Goal: Information Seeking & Learning: Learn about a topic

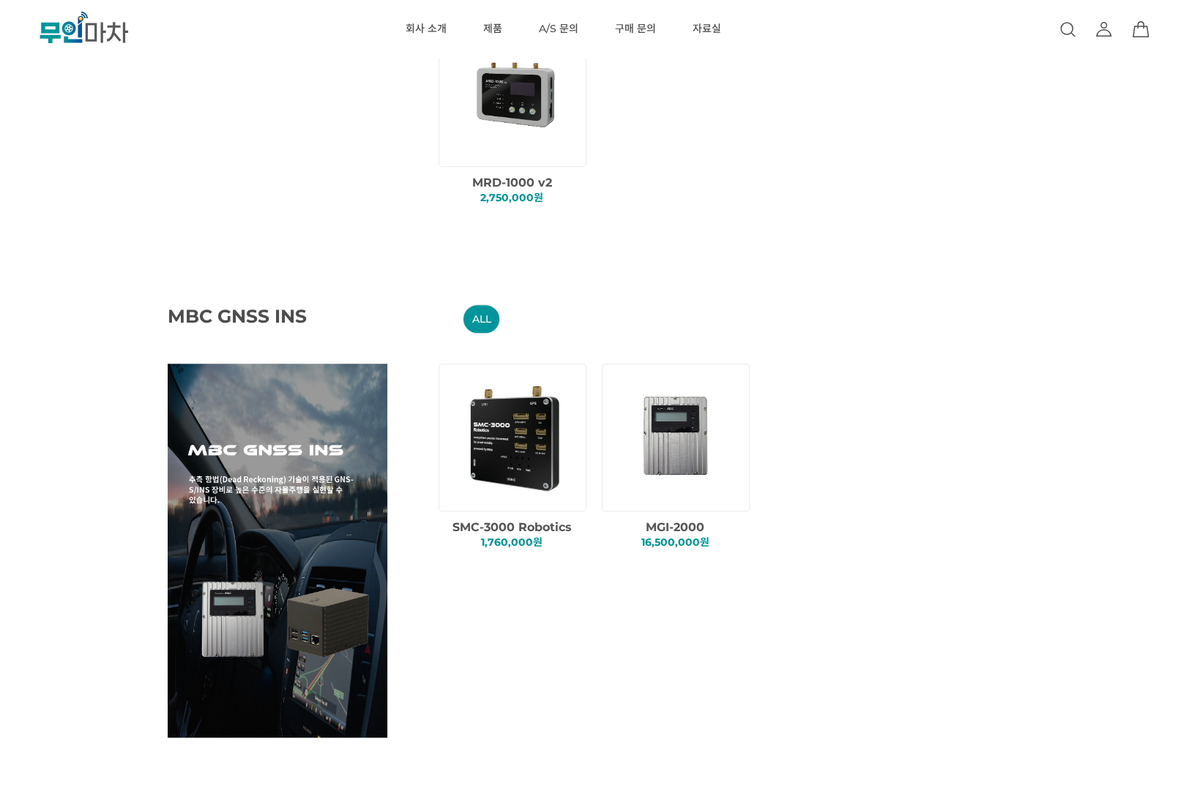
scroll to position [732, 0]
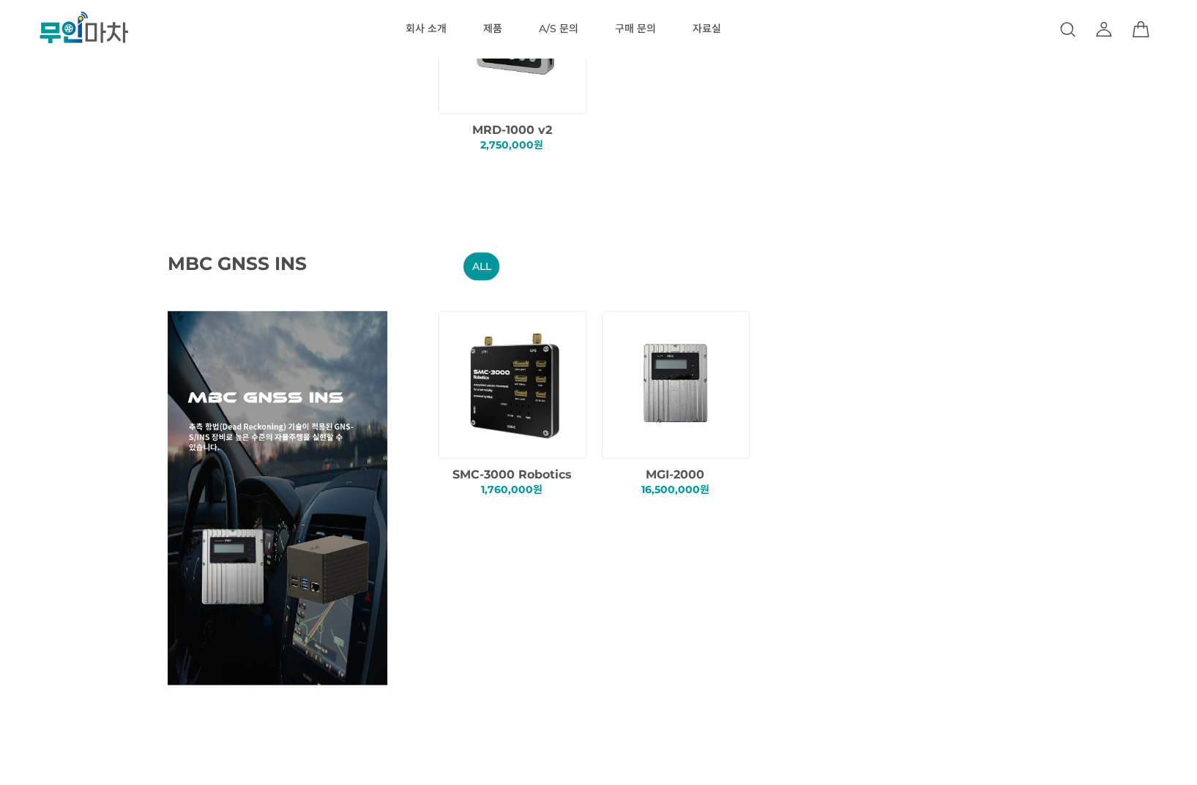
click at [712, 410] on img at bounding box center [678, 384] width 125 height 125
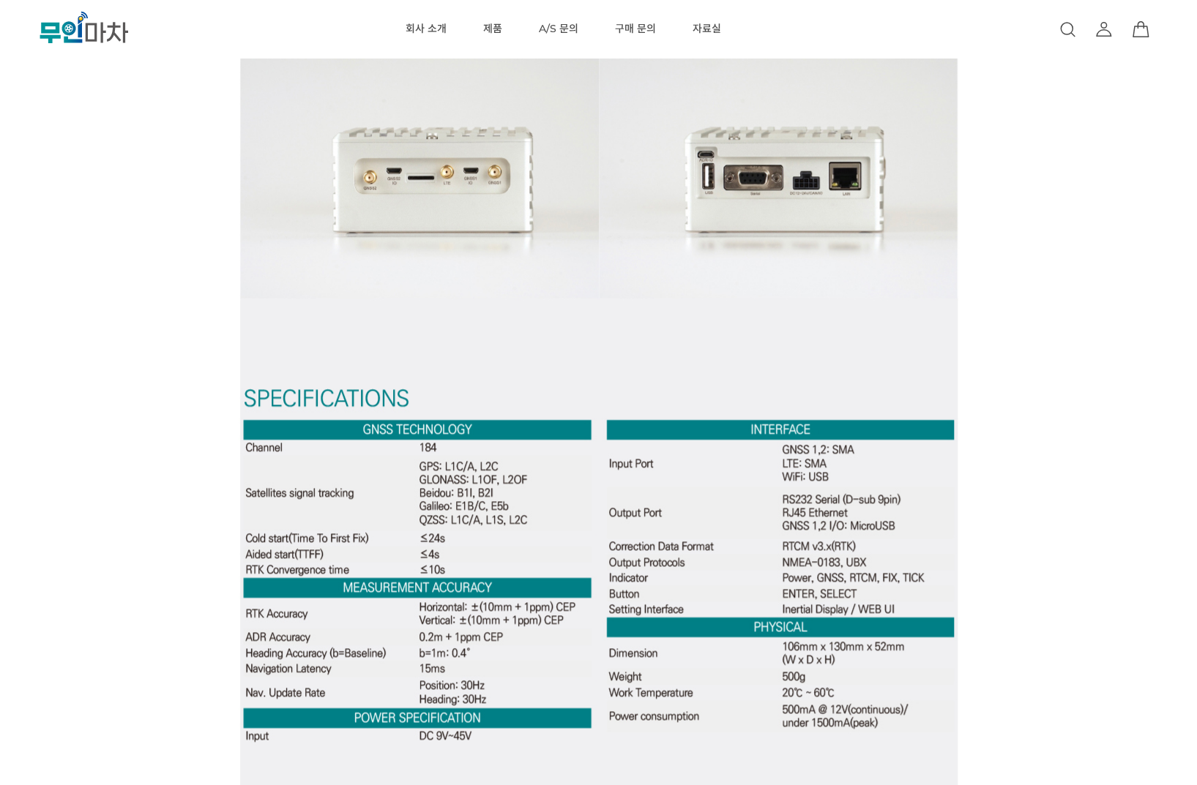
scroll to position [4465, 0]
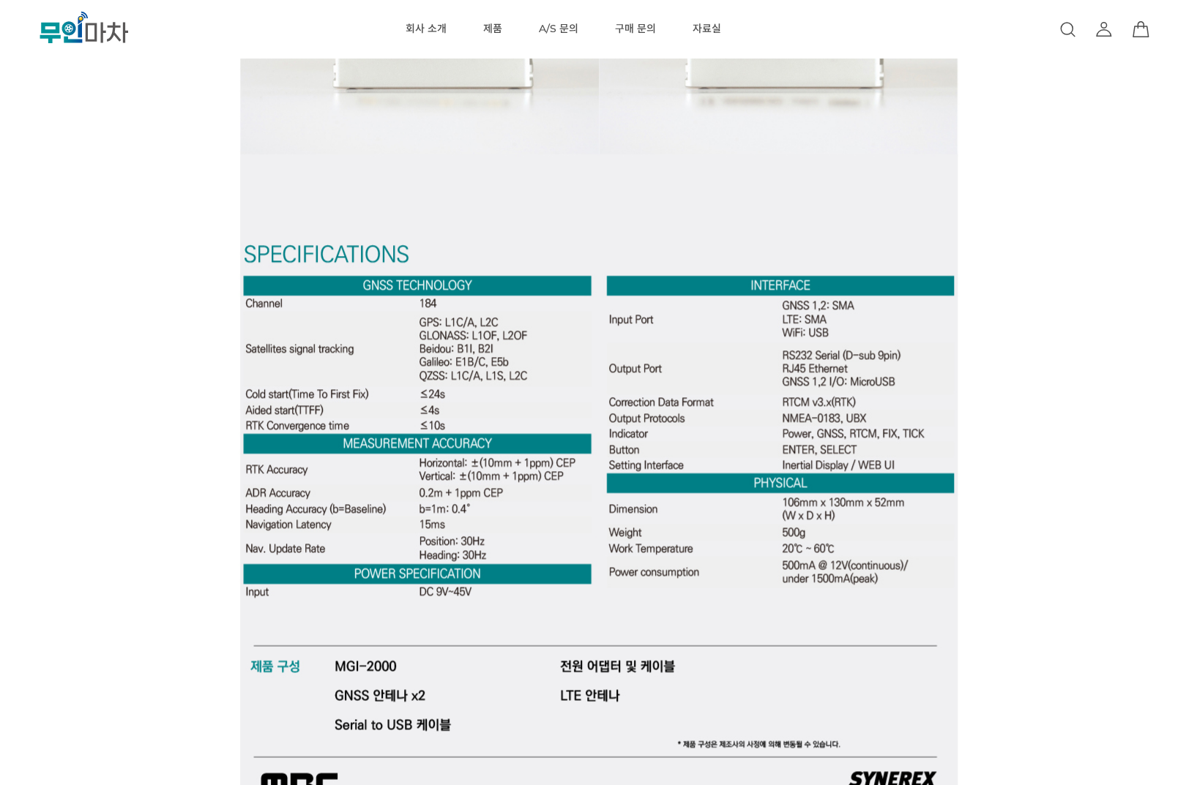
scroll to position [4612, 0]
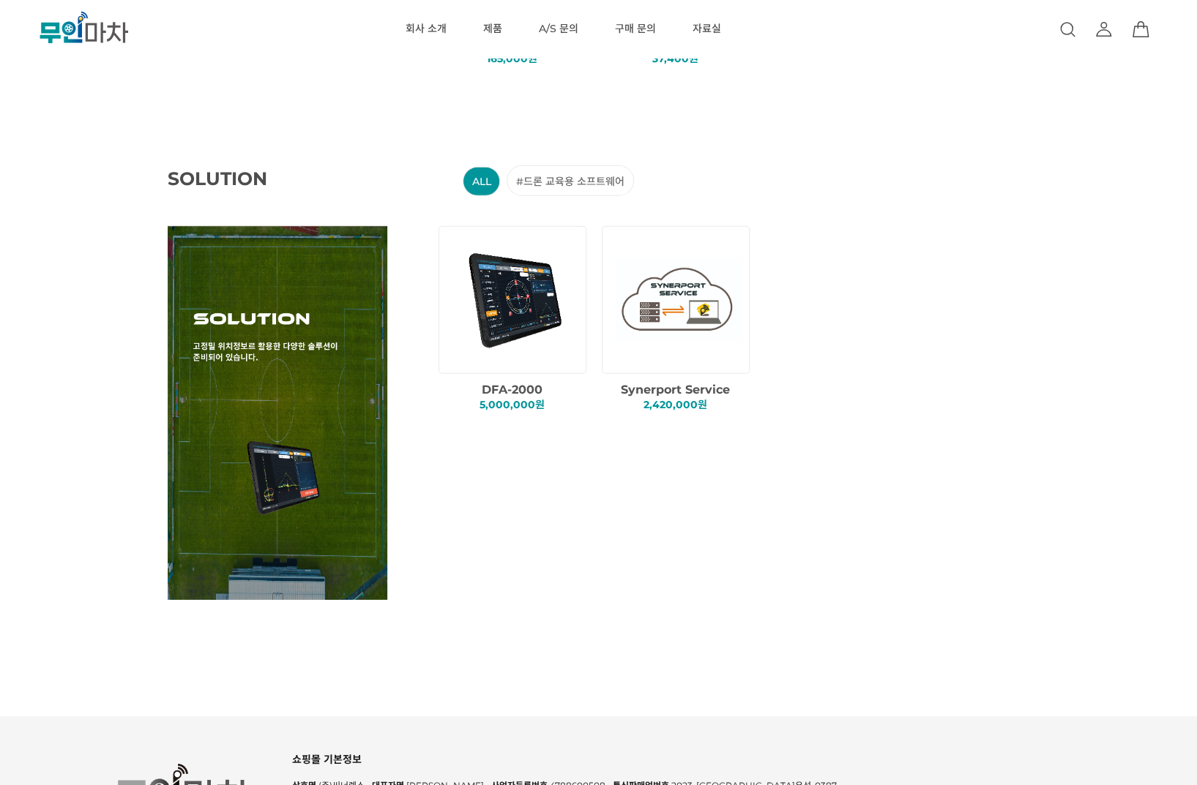
scroll to position [2571, 0]
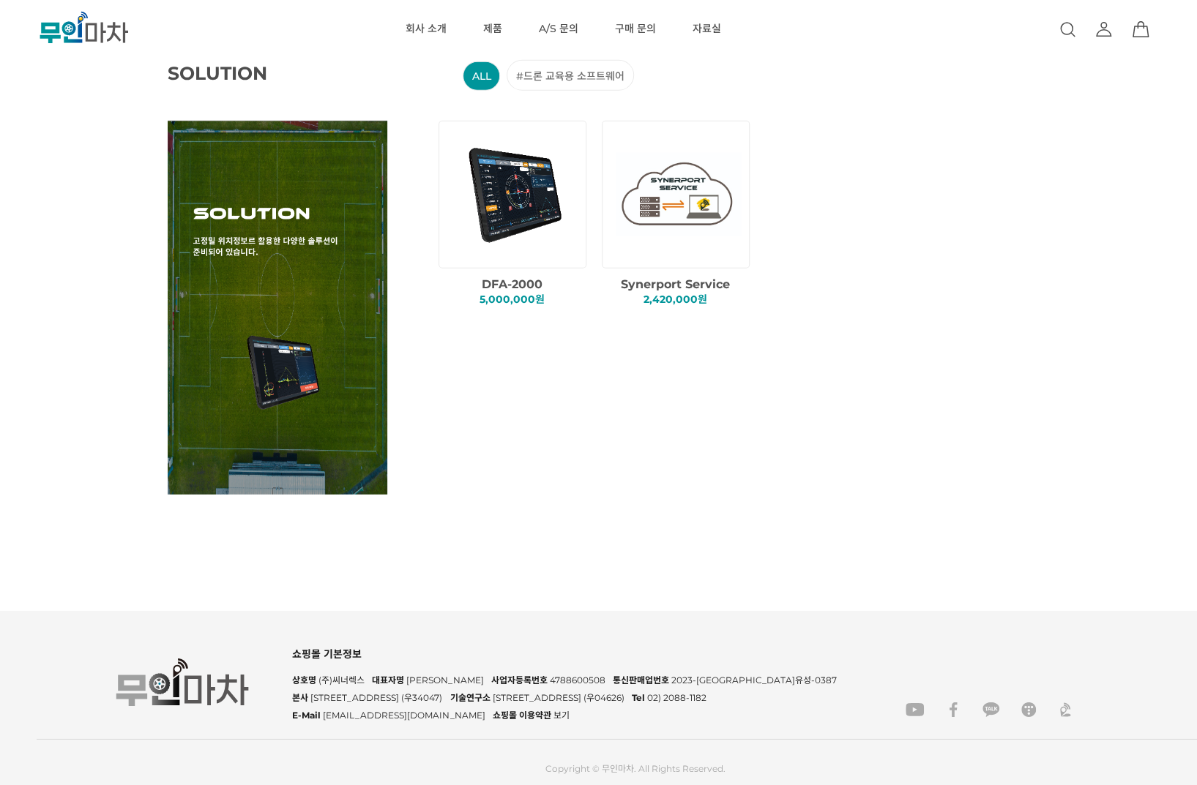
click at [497, 193] on img at bounding box center [514, 194] width 125 height 125
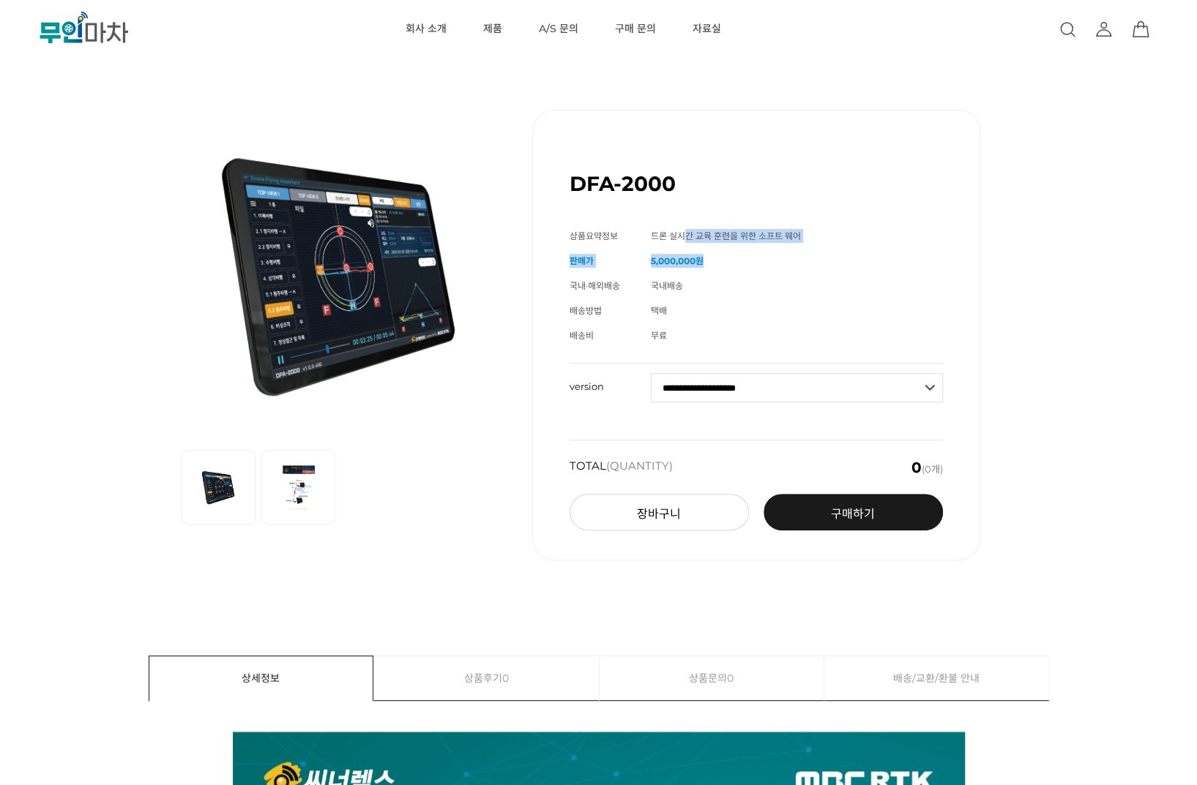
drag, startPoint x: 822, startPoint y: 248, endPoint x: 870, endPoint y: 262, distance: 50.3
click at [870, 258] on tbody "상품명 DFA-2000 상품요약정보 드론 실시간 교육 훈련을 위한 소프트 웨어 판매가 5,000,000원 국내·해외배송 국내배송 배송방법 택배…" at bounding box center [755, 286] width 373 height 124
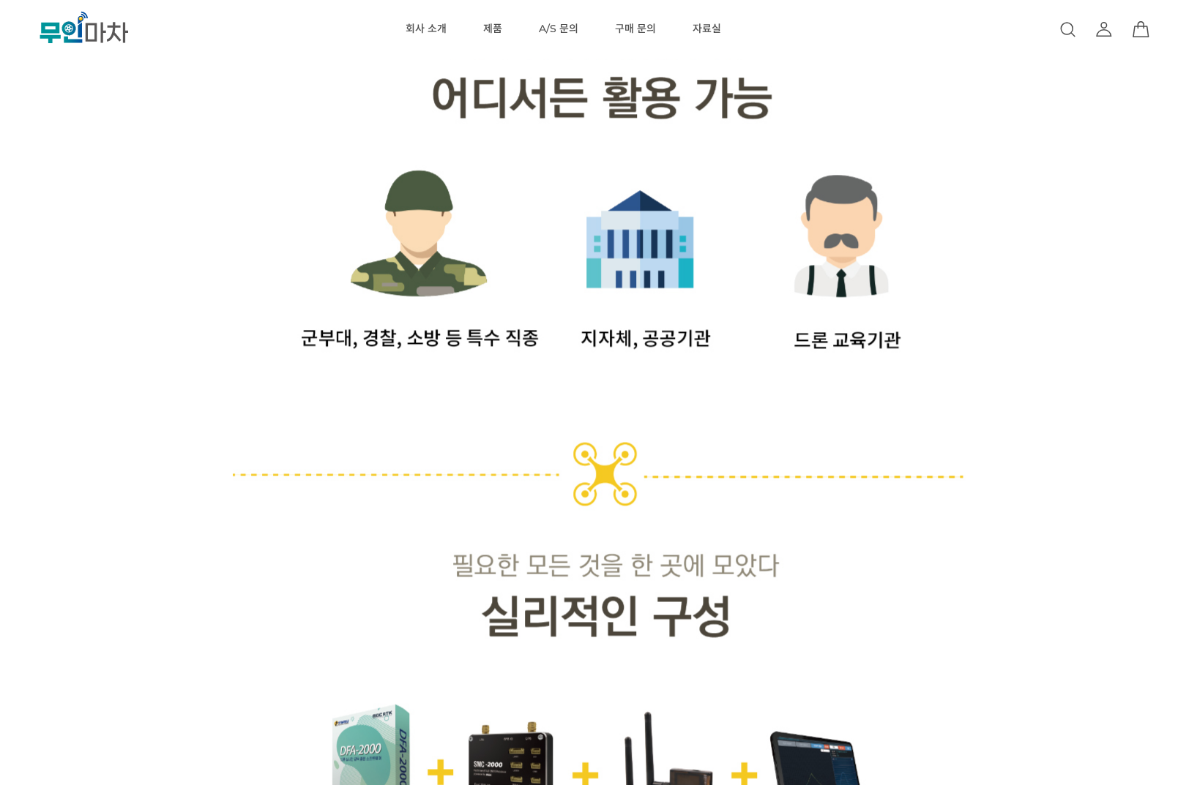
scroll to position [4637, 0]
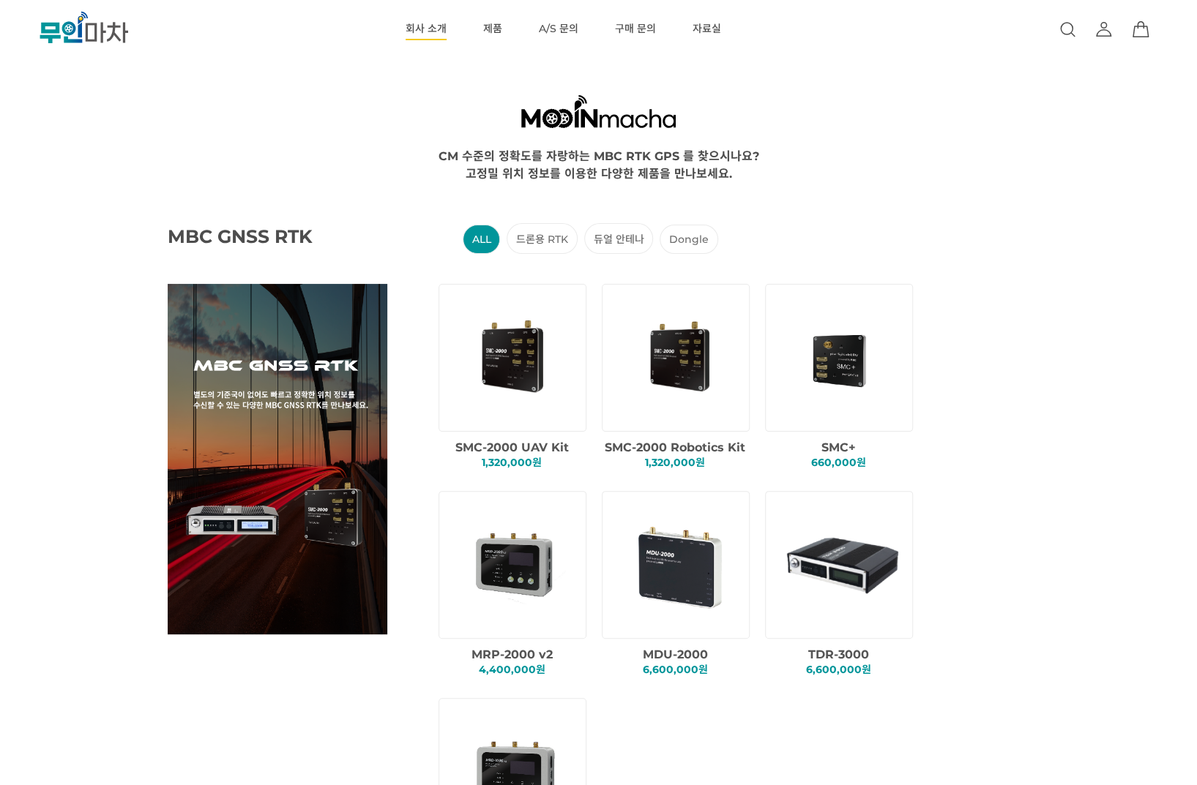
click at [438, 33] on link "회사 소개" at bounding box center [426, 29] width 41 height 59
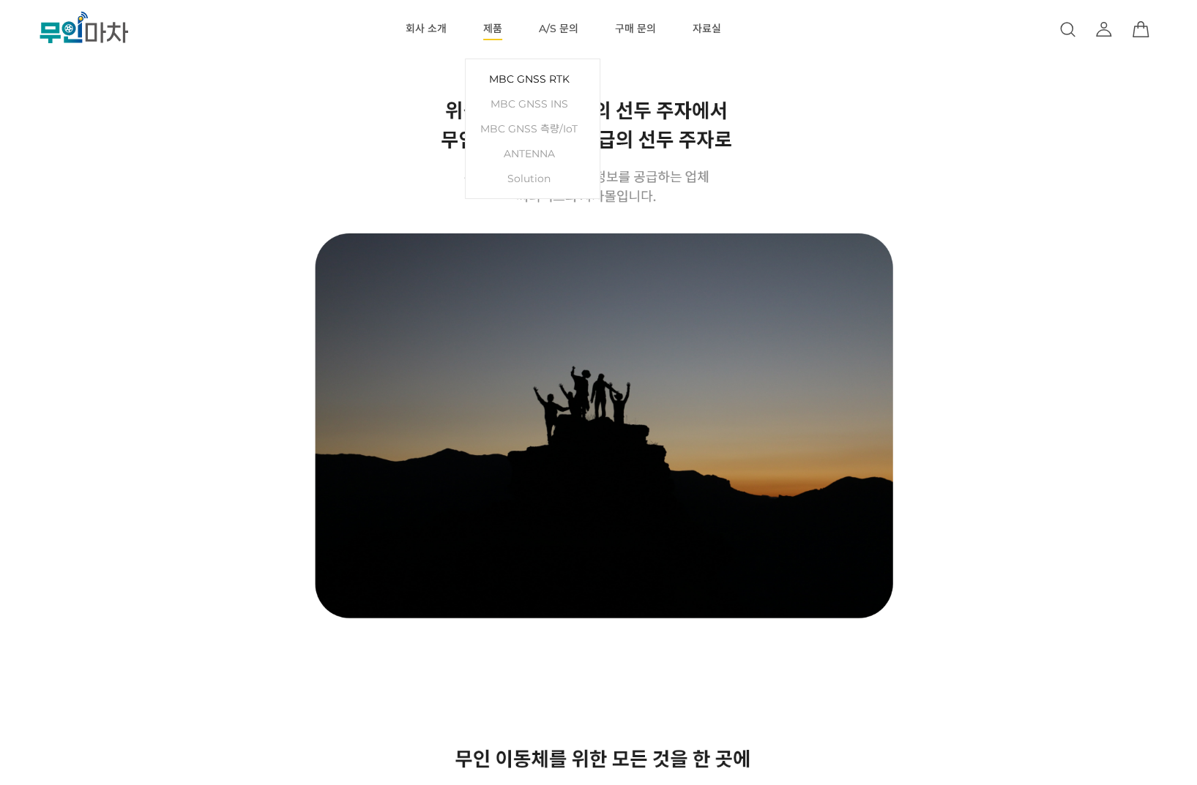
click at [529, 84] on link "MBC GNSS RTK" at bounding box center [532, 79] width 119 height 25
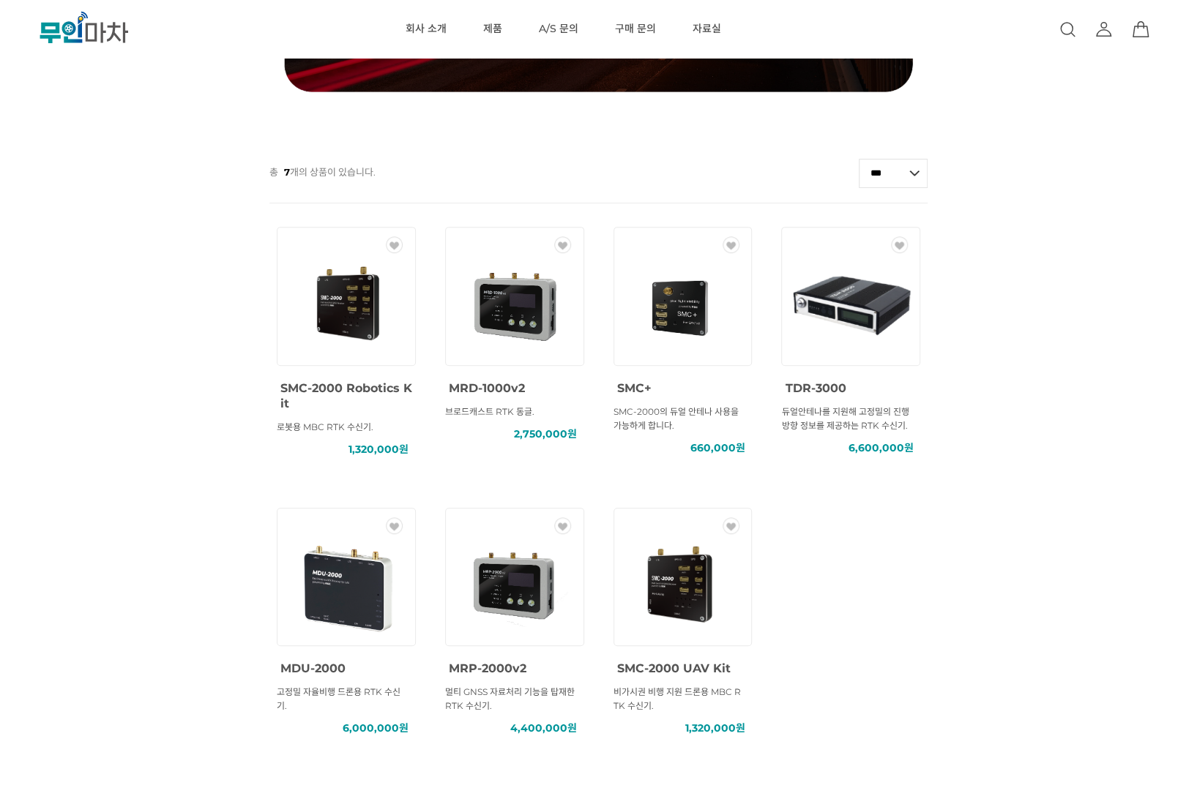
scroll to position [146, 0]
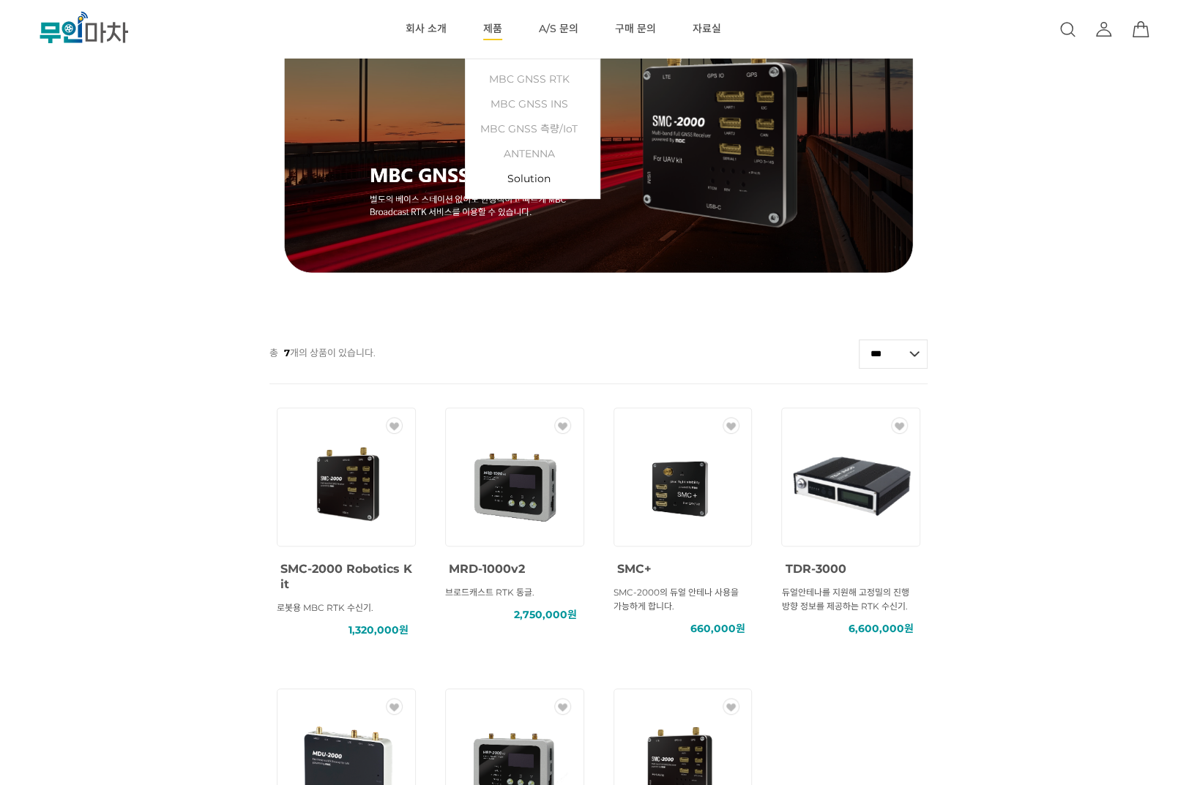
click at [493, 175] on link "Solution" at bounding box center [532, 178] width 119 height 25
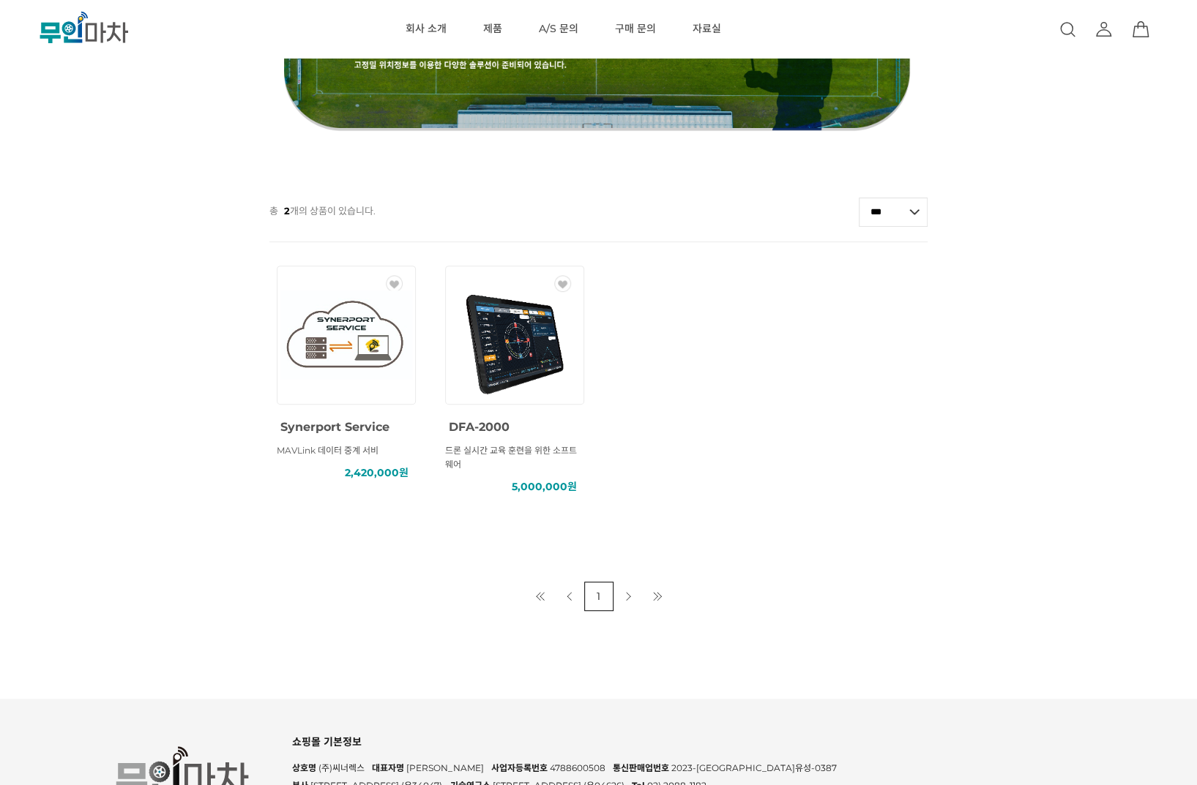
scroll to position [293, 0]
click at [371, 329] on img at bounding box center [346, 334] width 132 height 89
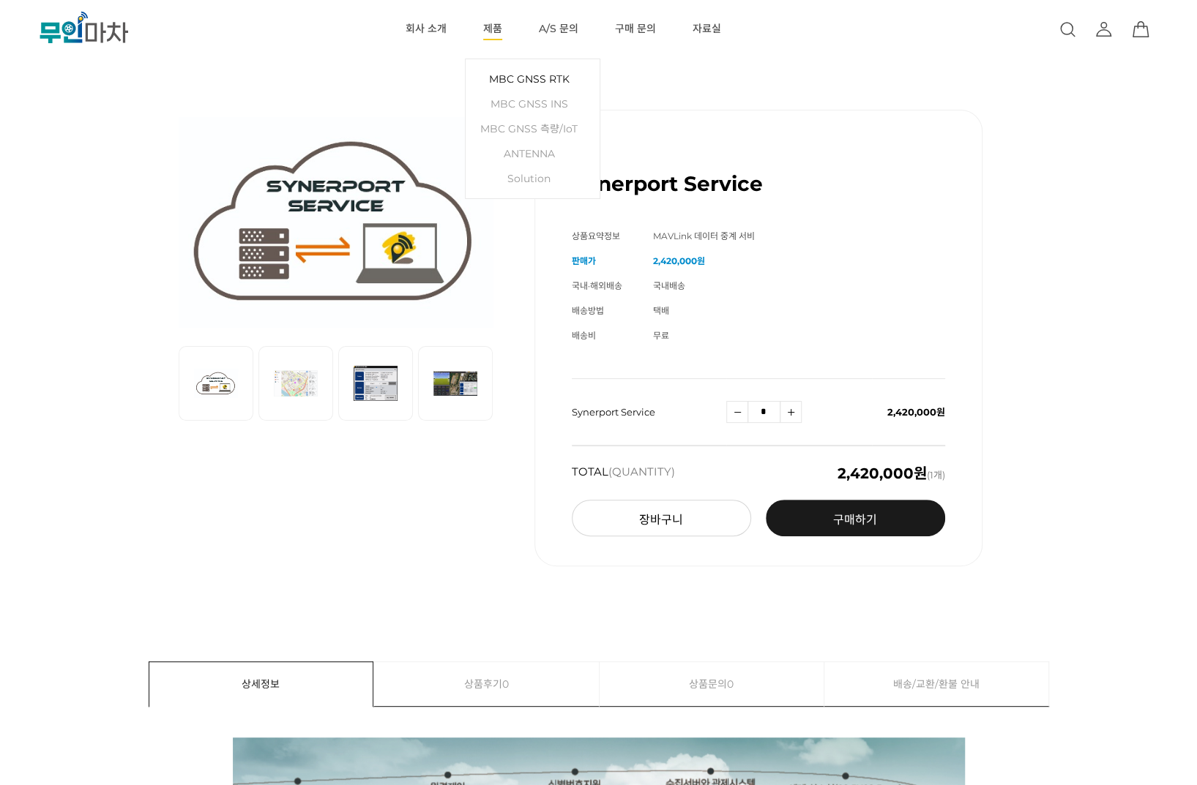
click at [560, 75] on link "MBC GNSS RTK" at bounding box center [532, 79] width 119 height 25
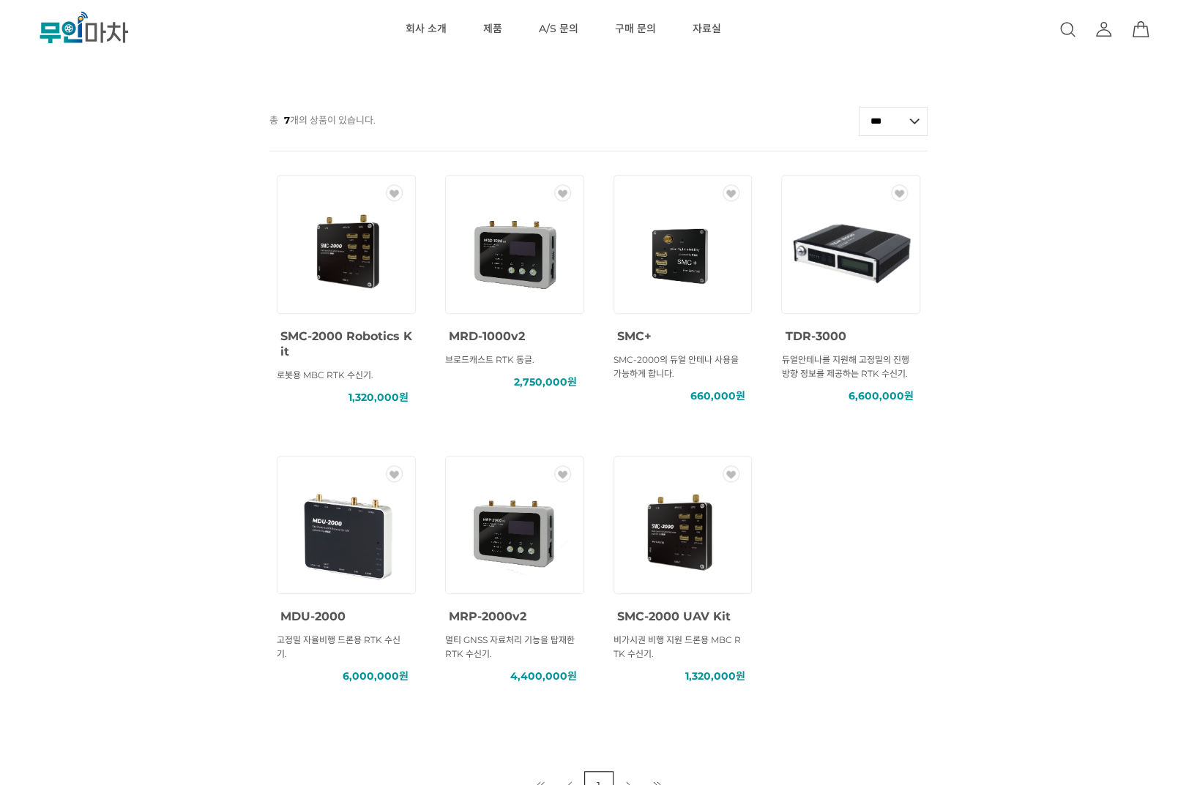
scroll to position [371, 0]
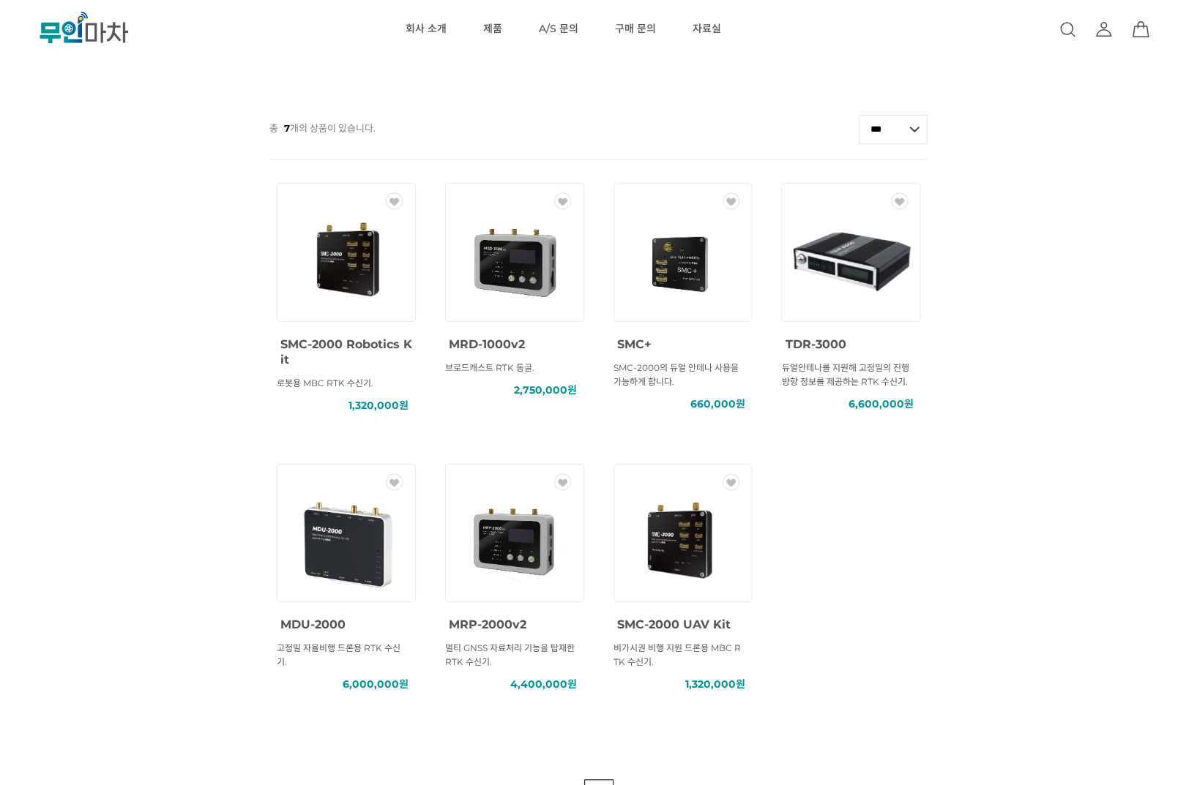
click at [508, 542] on img at bounding box center [515, 542] width 132 height 132
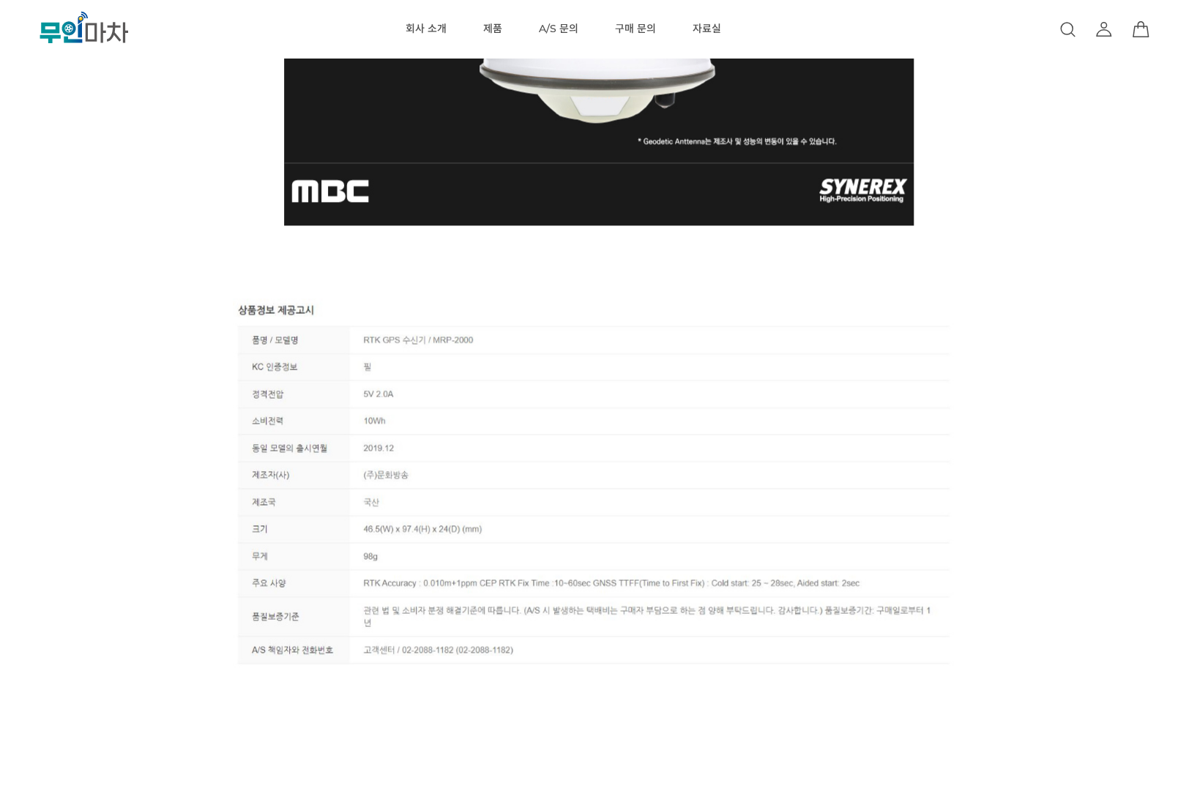
scroll to position [5051, 0]
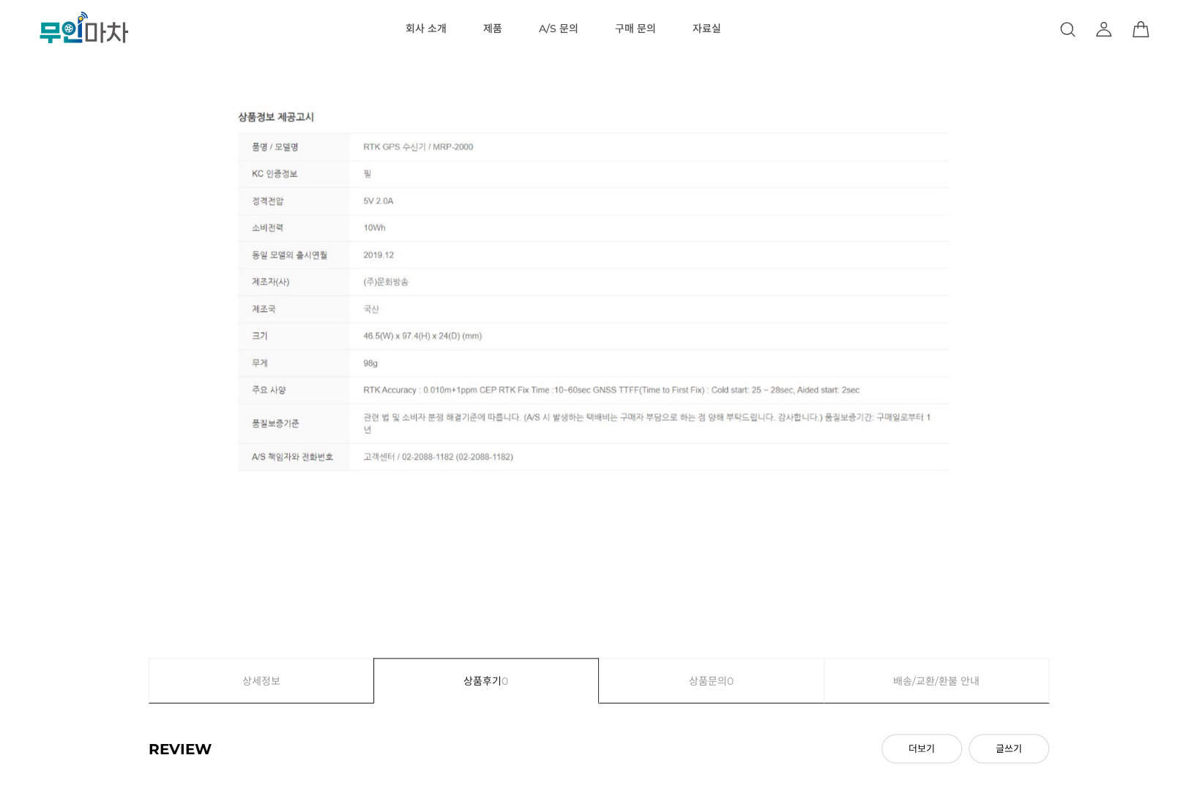
click at [698, 548] on div at bounding box center [599, 603] width 900 height 110
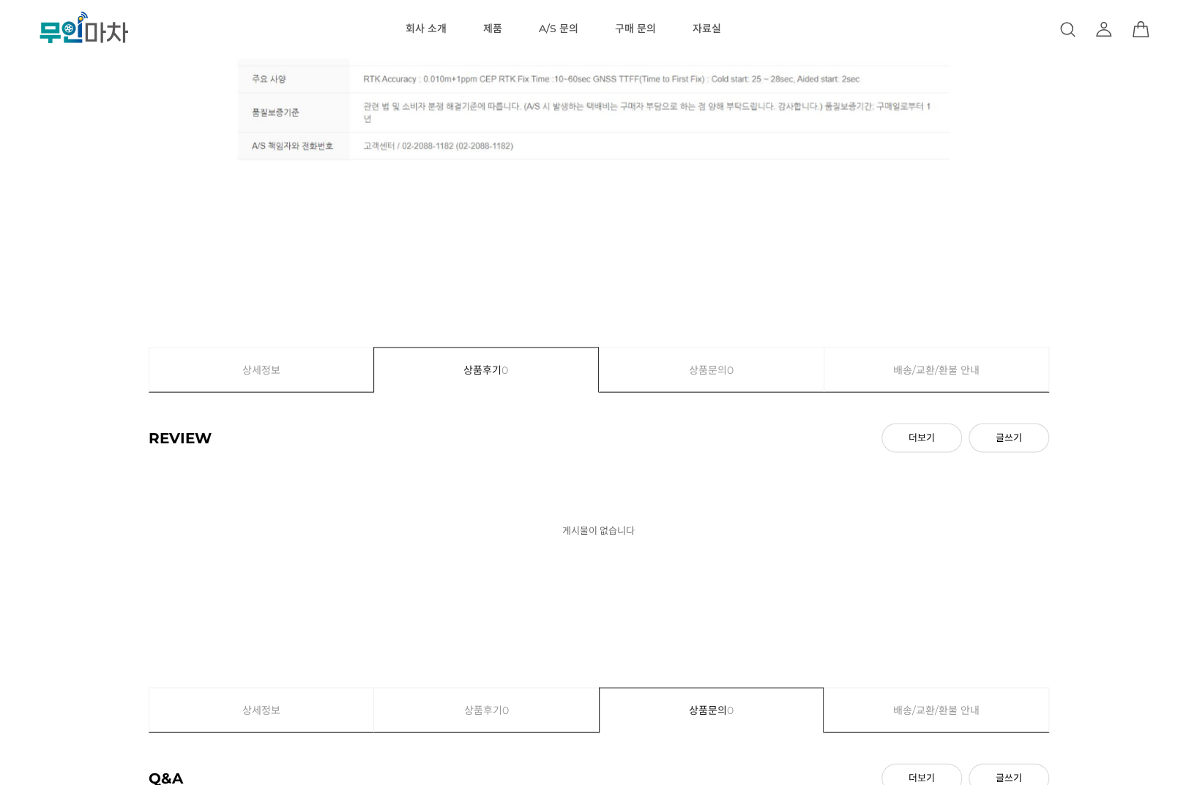
scroll to position [5417, 0]
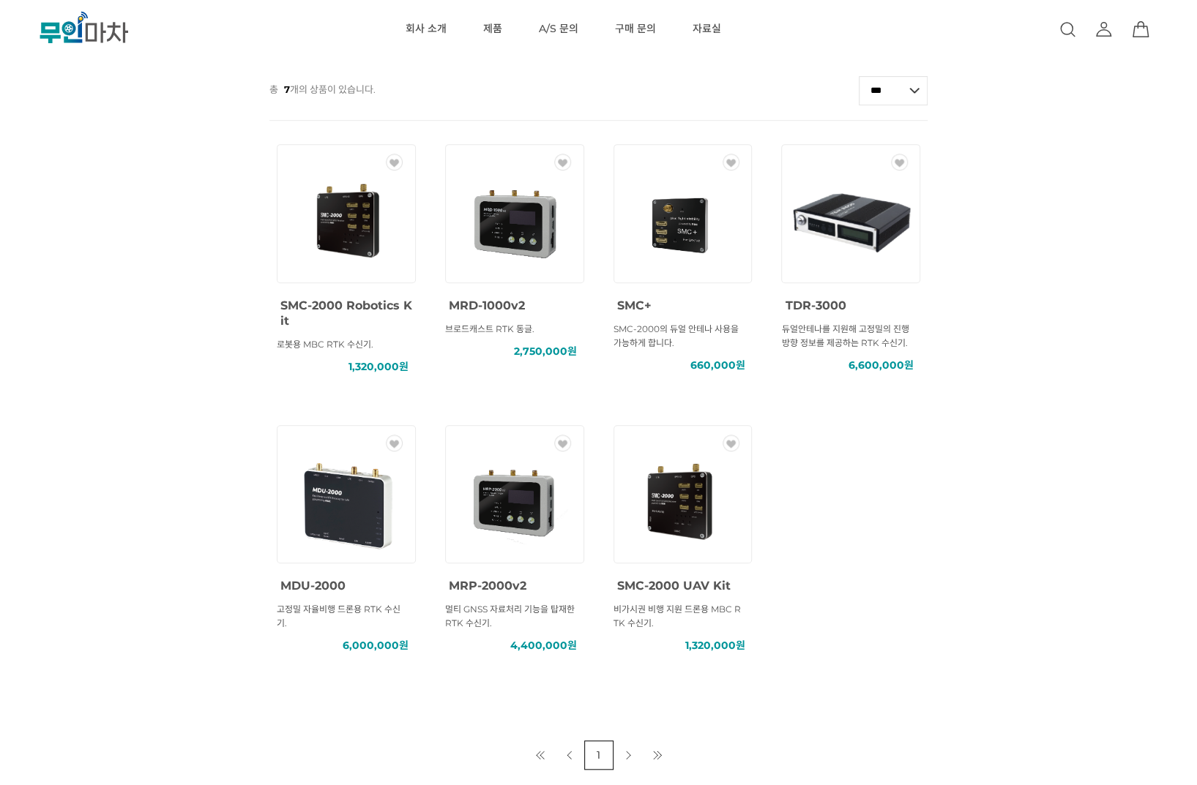
scroll to position [298, 0]
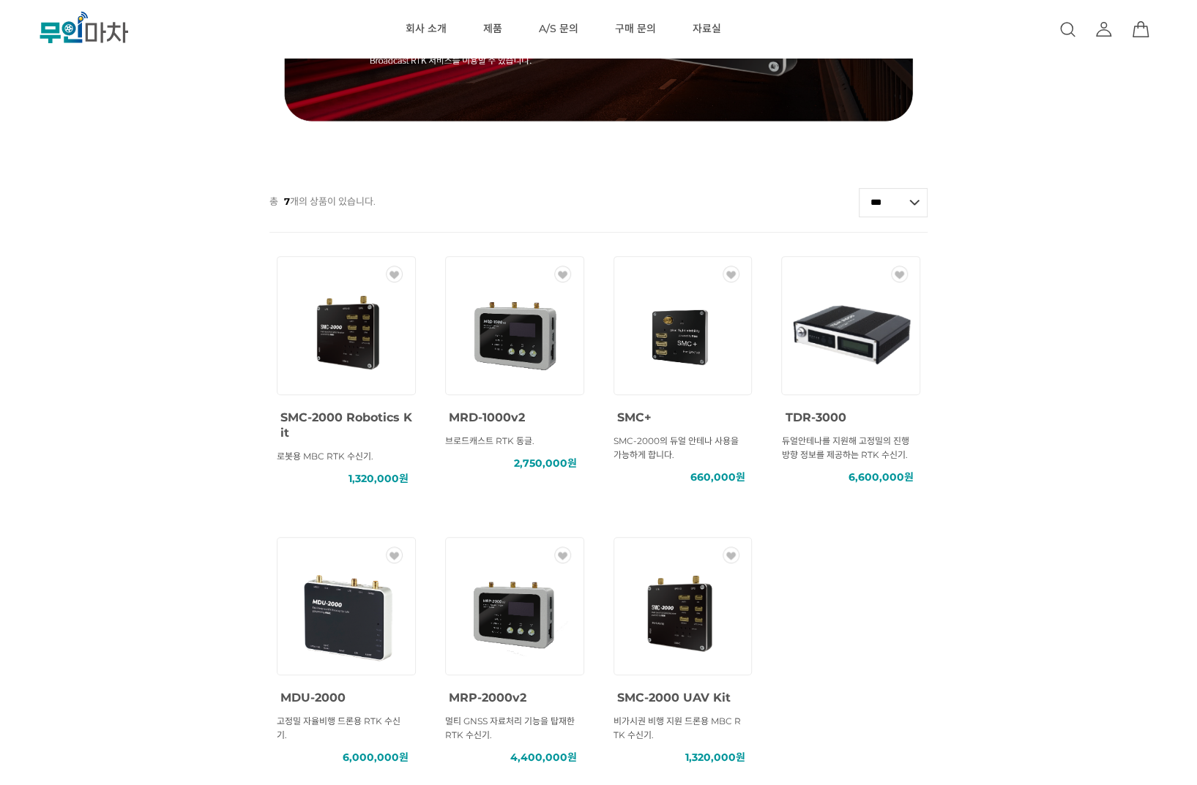
click at [874, 329] on img at bounding box center [851, 334] width 132 height 132
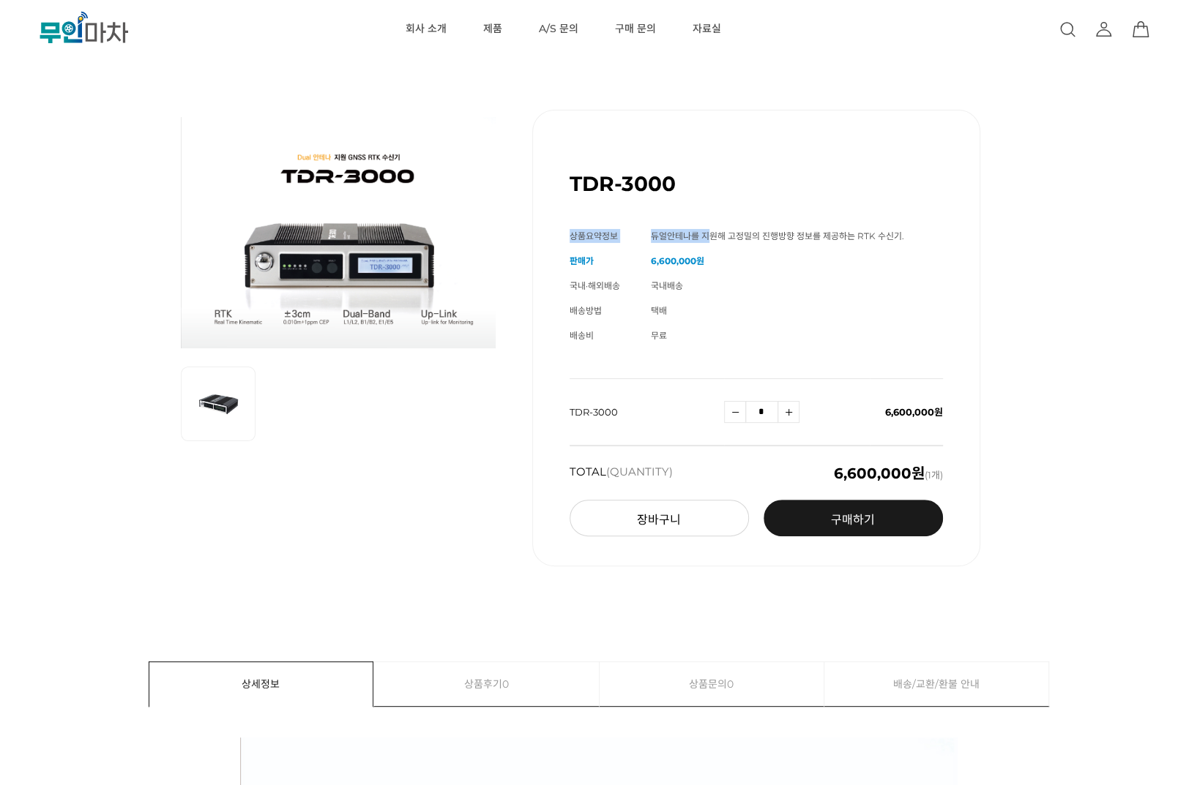
drag, startPoint x: 711, startPoint y: 232, endPoint x: 878, endPoint y: 220, distance: 167.3
click at [878, 220] on div "TDR-3000 (해외배송 가능상품) 기본 정보 상품명 TDR-3000 상품요약정보 듀얼안테나를 지원해 고정밀의 진행방향 정보를 제공하는 RT…" at bounding box center [756, 338] width 448 height 457
click at [1005, 209] on div "TDR-3000 (해외배송 가능상품) 기본 정보 상품명 TDR-3000 상품요약정보 듀얼안테나를 지원해 고정밀의 진행방향 정보를 제공하는 RT…" at bounding box center [599, 338] width 1078 height 530
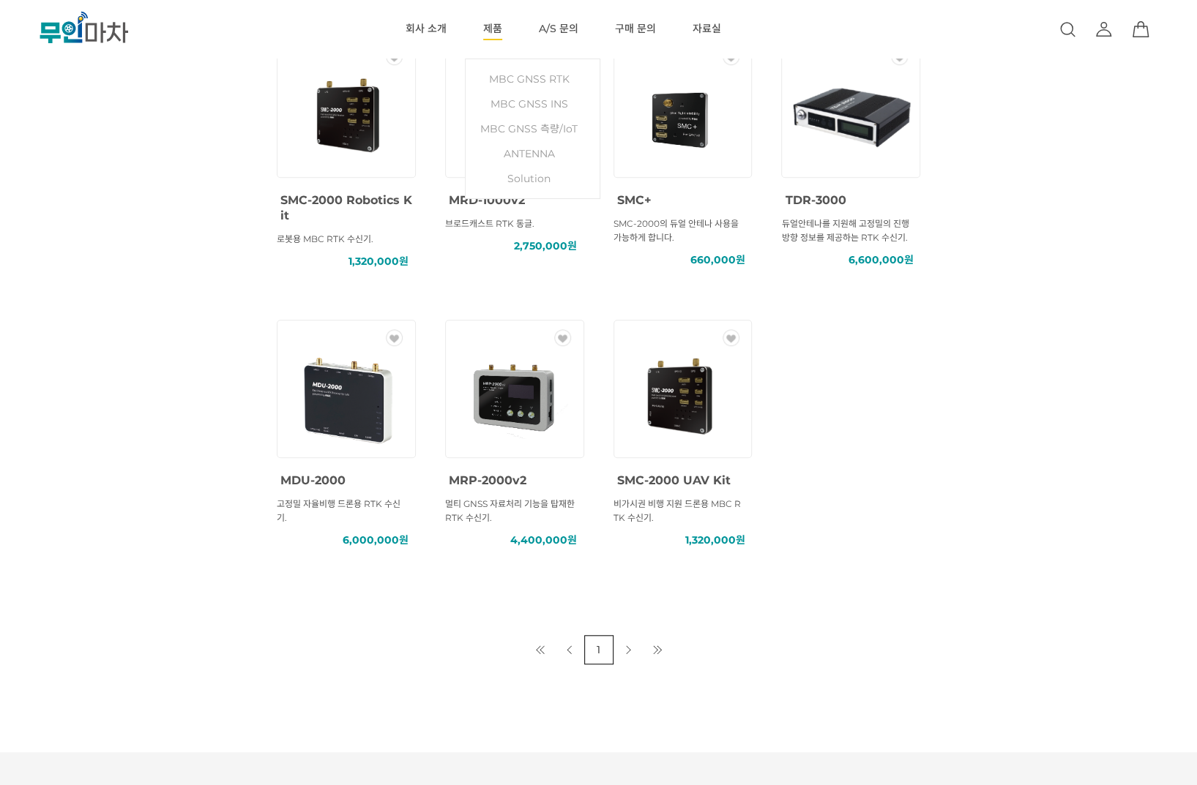
scroll to position [298, 0]
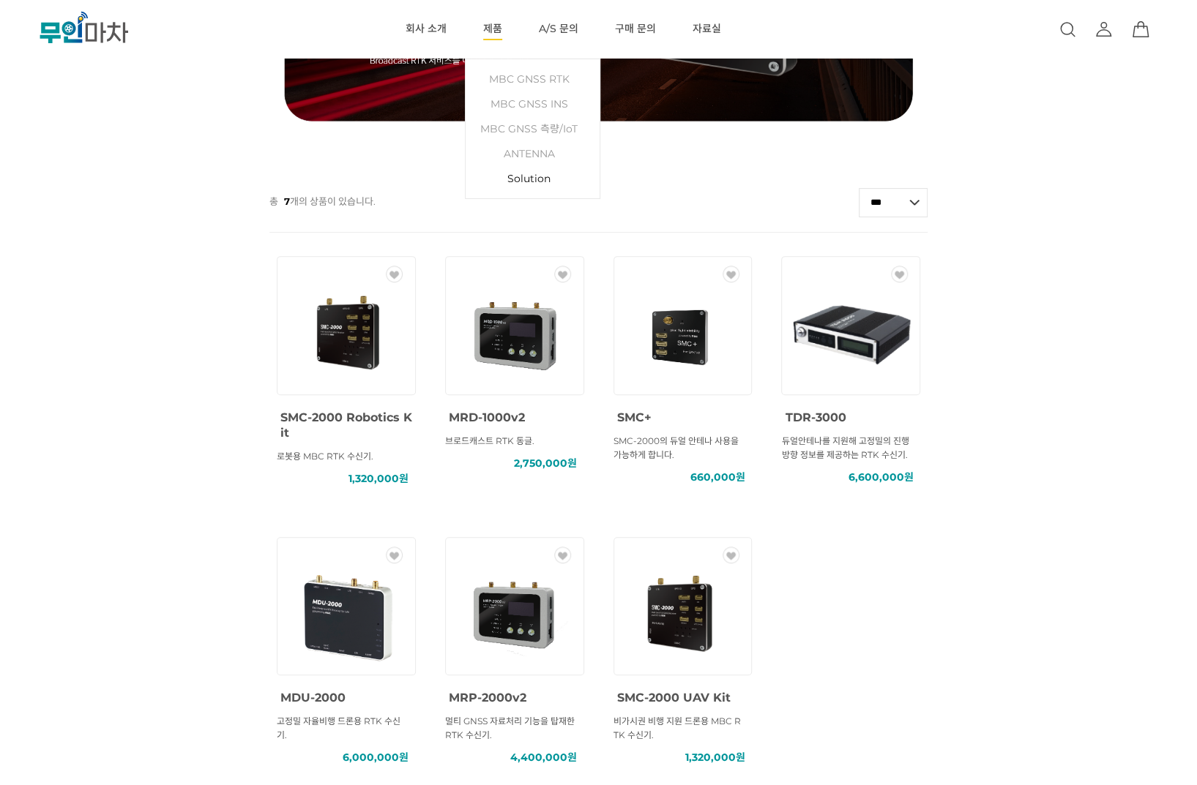
click at [530, 177] on link "Solution" at bounding box center [532, 178] width 119 height 25
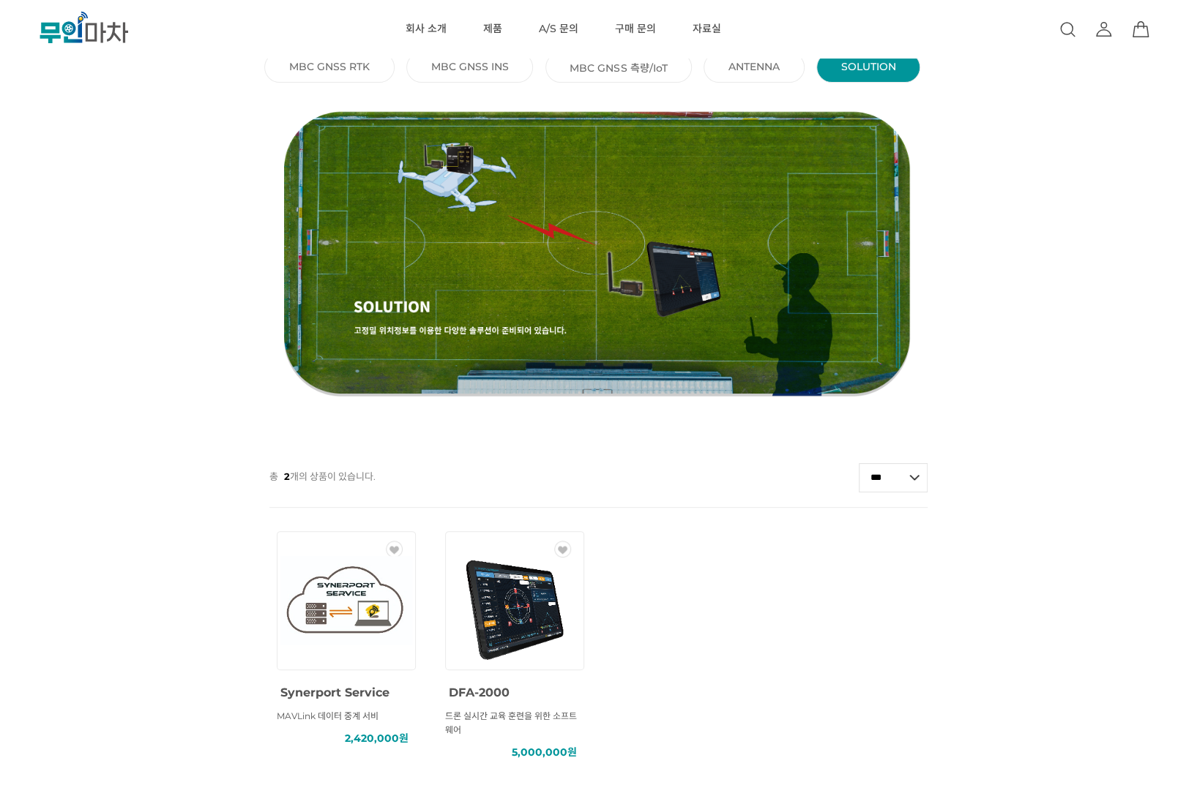
scroll to position [293, 0]
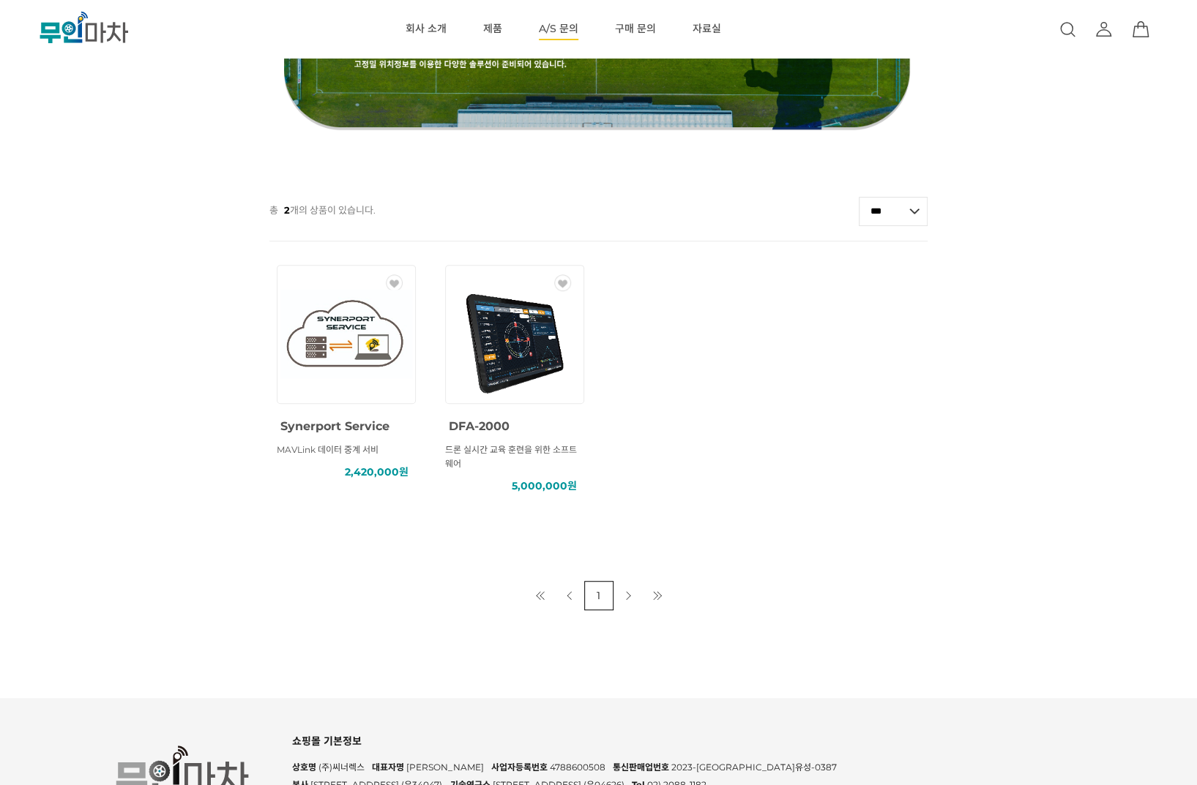
click at [556, 27] on link "A/S 문의" at bounding box center [559, 29] width 40 height 59
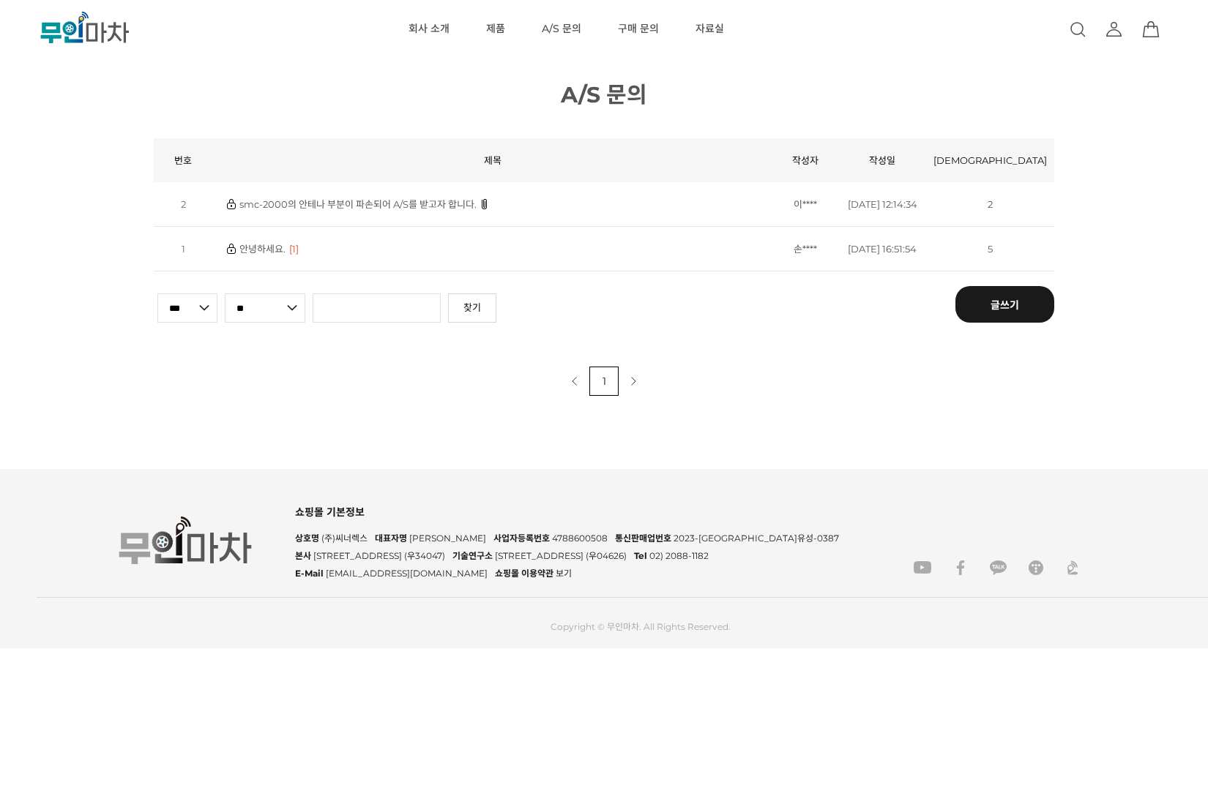
click at [417, 204] on link "smc-2000의 안테나 부분이 파손되어 A/S를 받고자 합니다." at bounding box center [357, 204] width 237 height 12
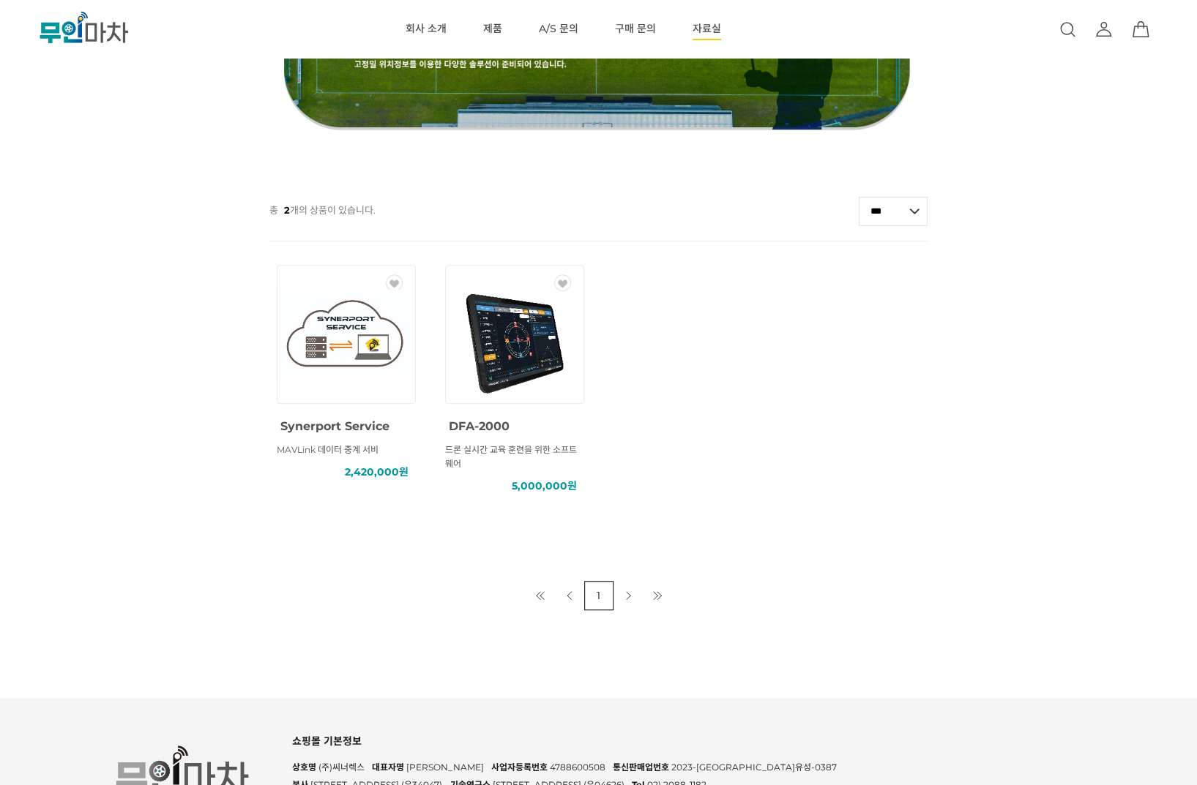
click at [720, 33] on li "자료실" at bounding box center [706, 29] width 65 height 59
click at [565, 37] on link "A/S 문의" at bounding box center [559, 29] width 40 height 59
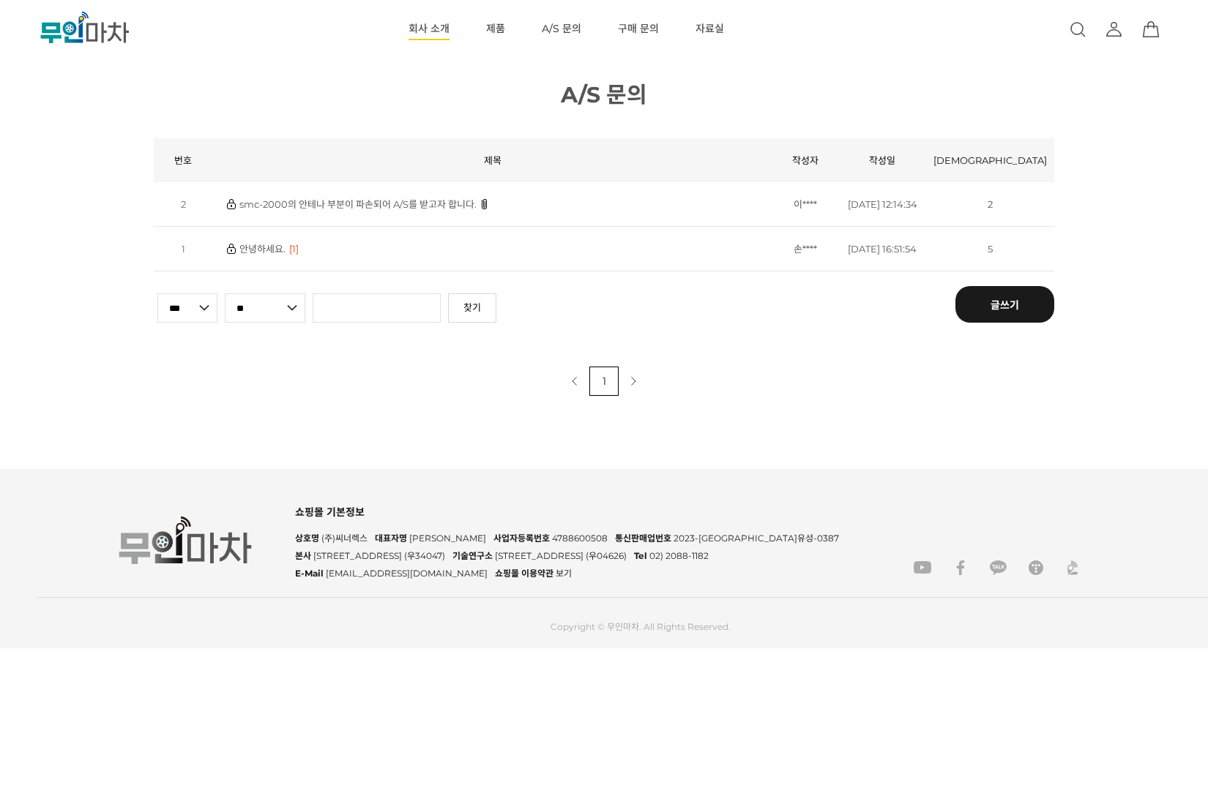
click at [414, 33] on link "회사 소개" at bounding box center [428, 29] width 41 height 59
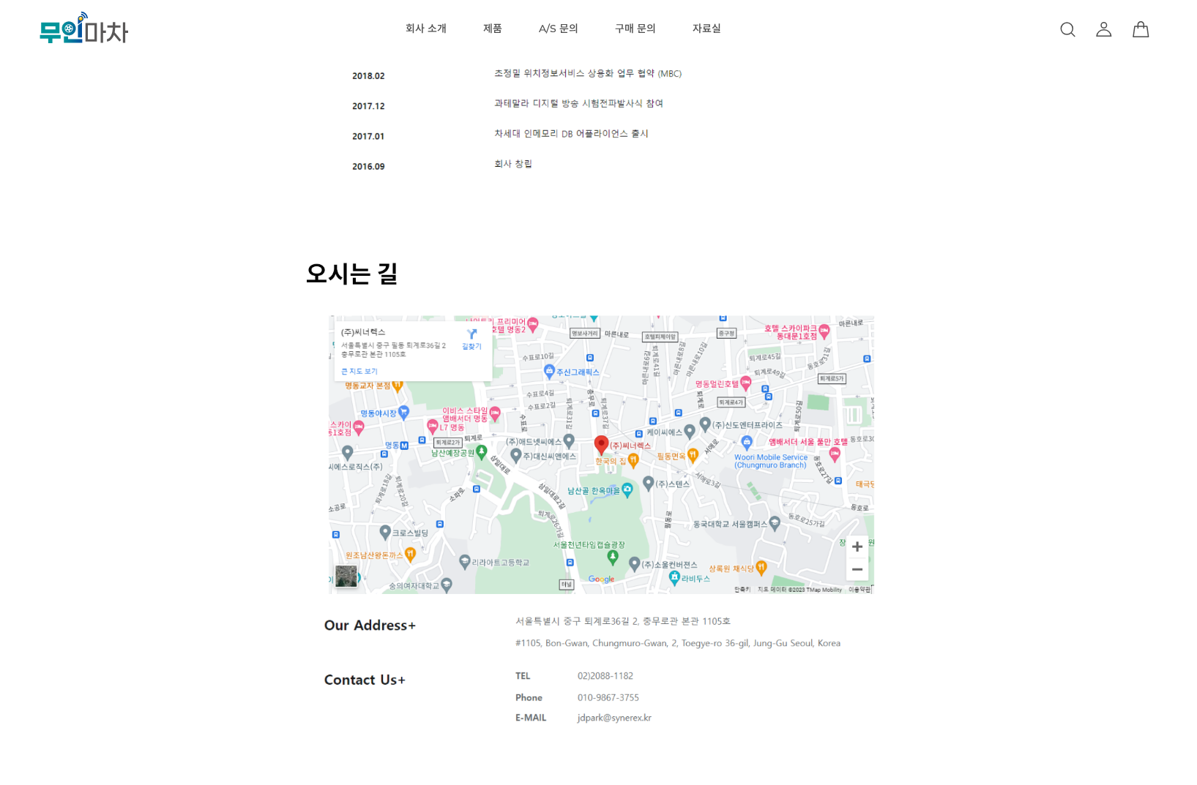
scroll to position [2129, 0]
